Goal: Information Seeking & Learning: Check status

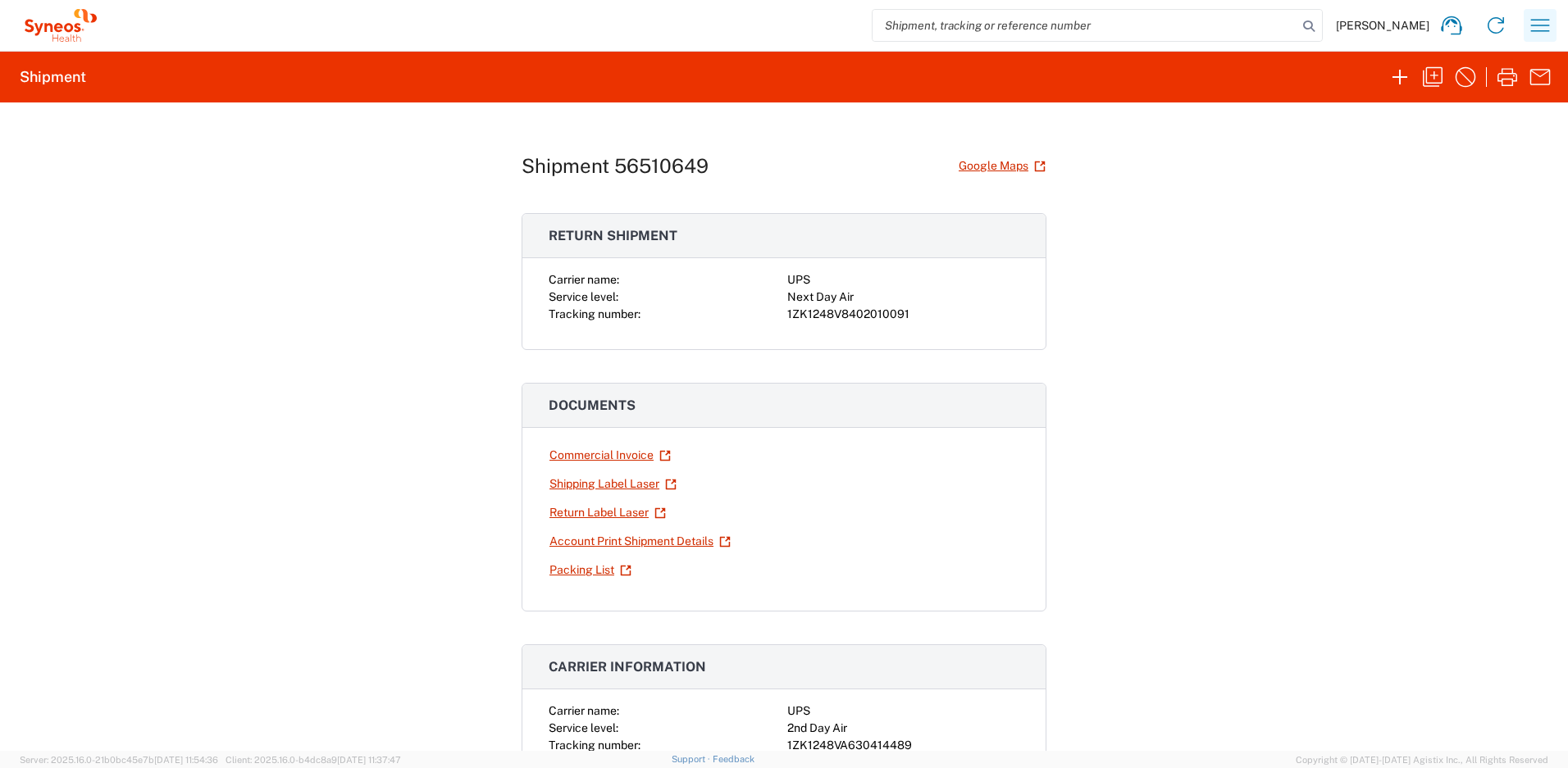
click at [1537, 22] on icon "button" at bounding box center [1541, 25] width 26 height 26
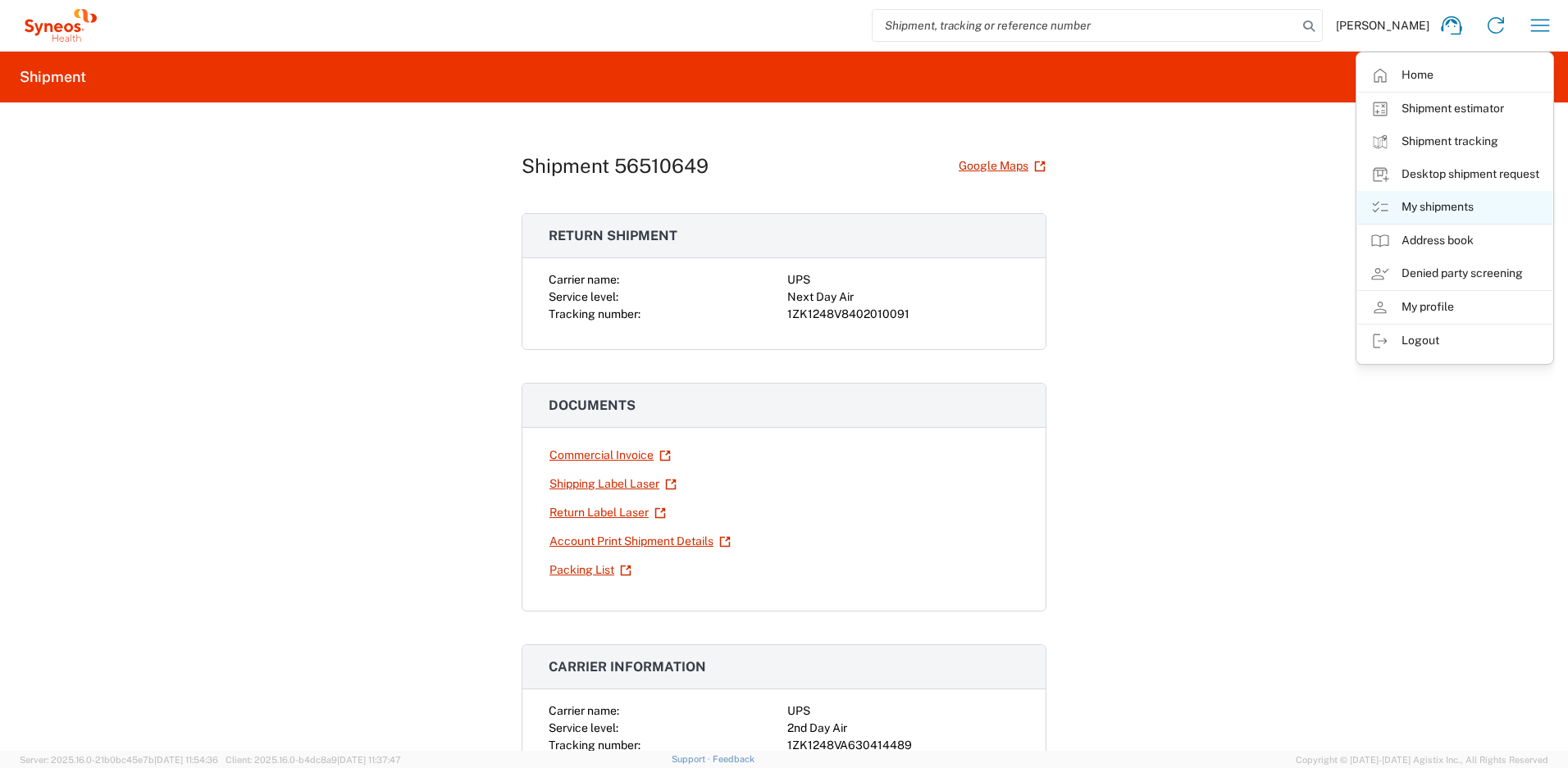
click at [1415, 200] on link "My shipments" at bounding box center [1455, 207] width 195 height 33
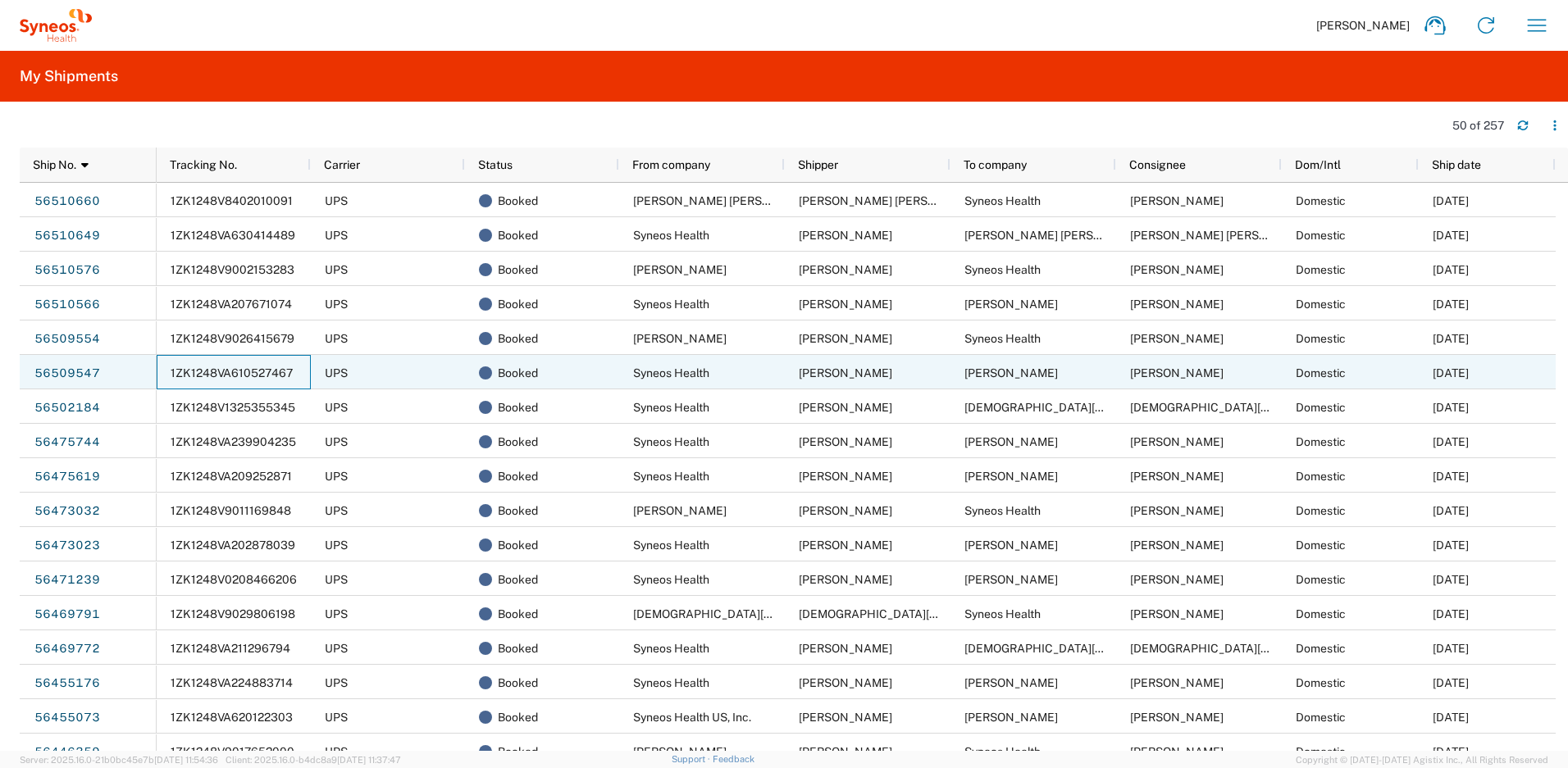
click at [261, 378] on span "1ZK1248VA610527467" at bounding box center [232, 373] width 122 height 13
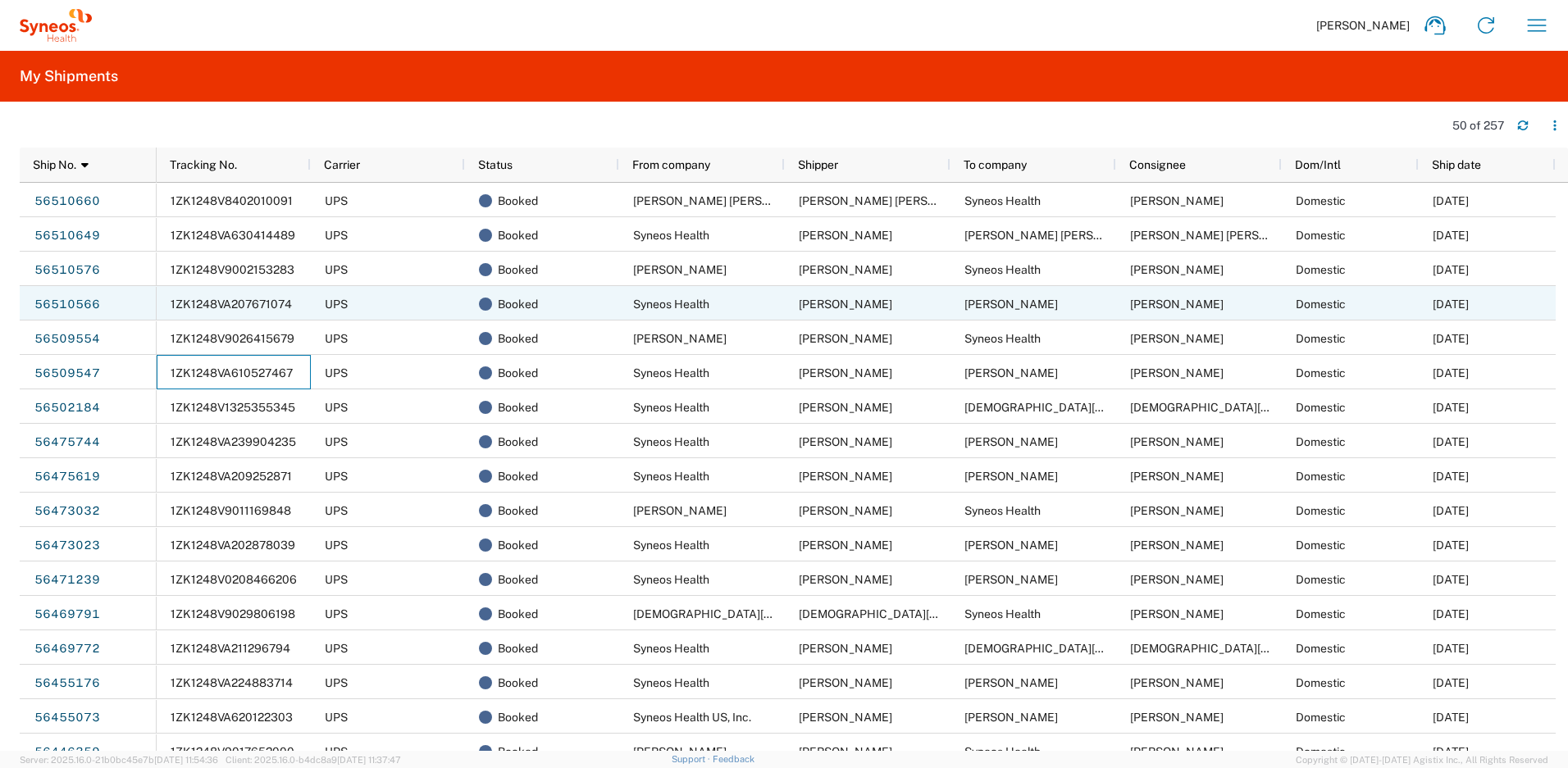
click at [262, 310] on div "1ZK1248VA207671074" at bounding box center [234, 303] width 154 height 35
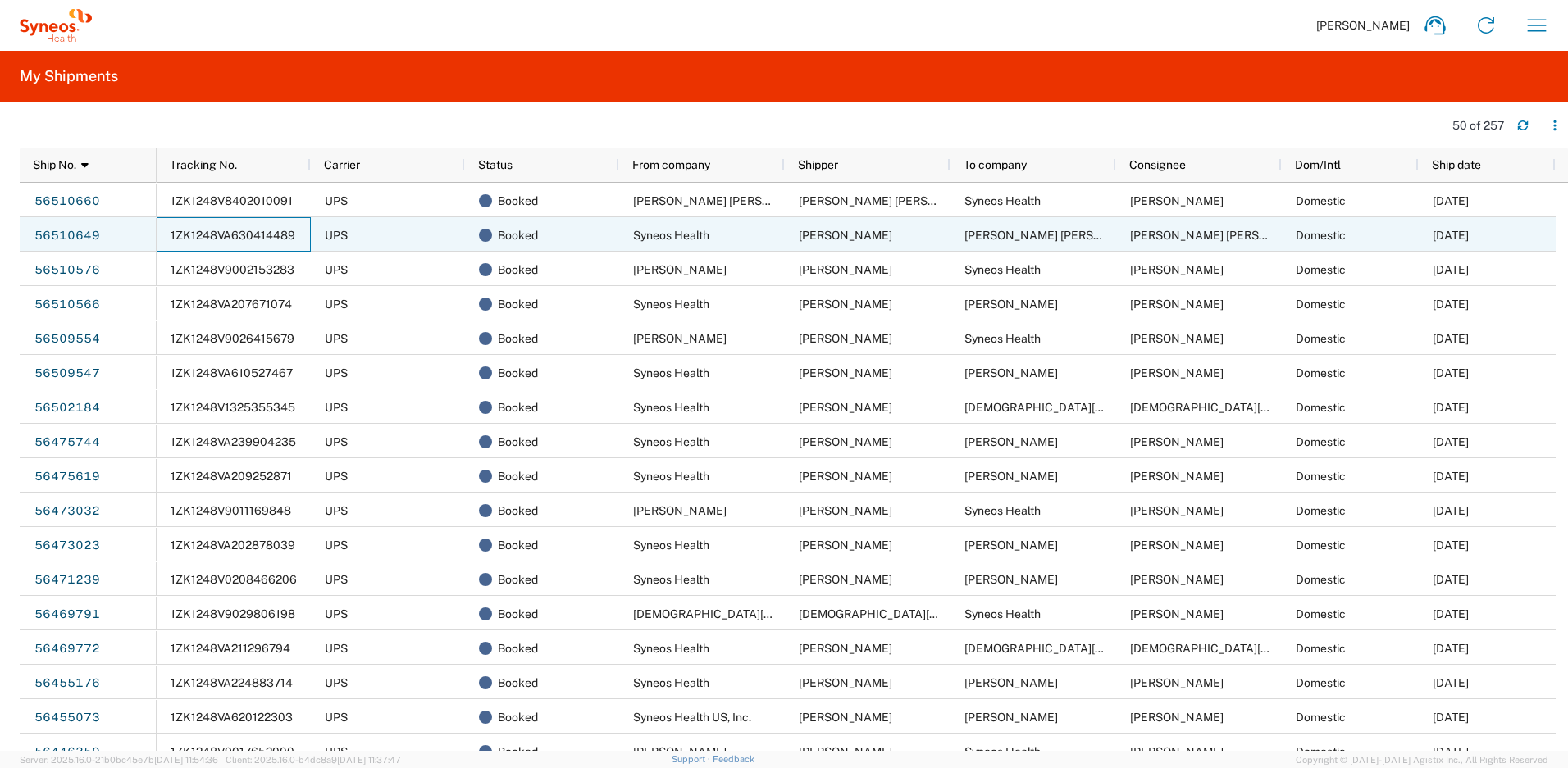
click at [223, 234] on span "1ZK1248VA630414489" at bounding box center [233, 235] width 124 height 13
